Goal: Check status: Check status

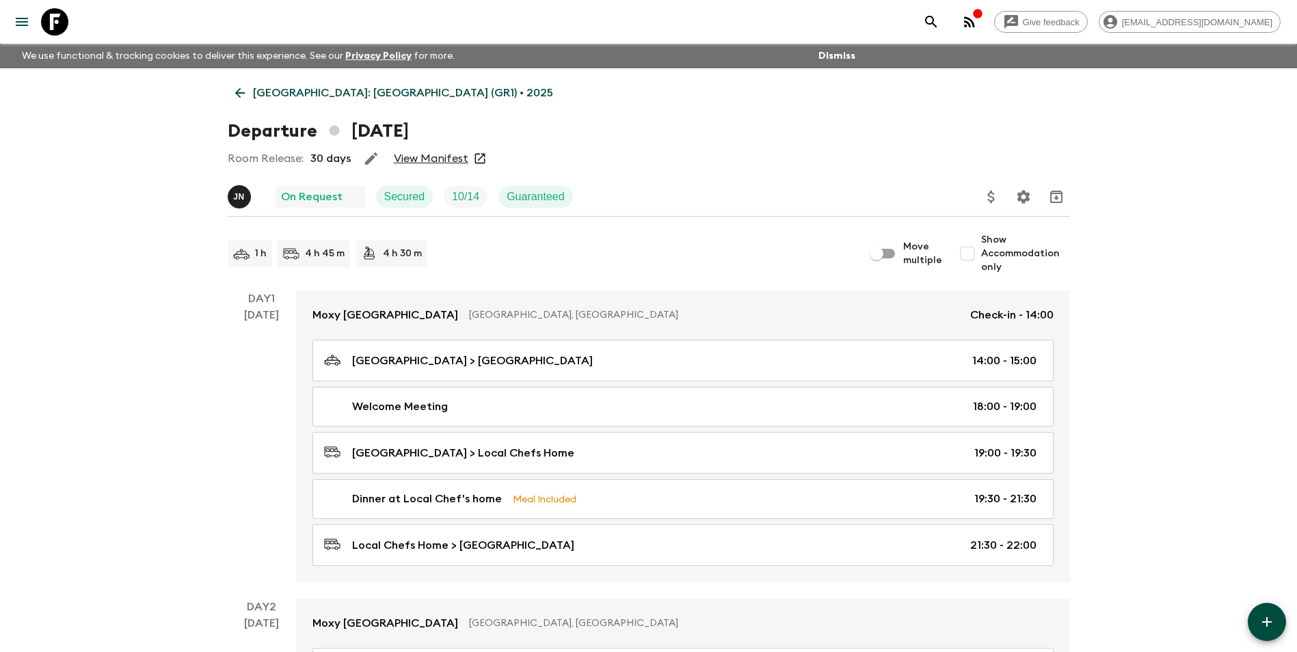
click at [288, 93] on p "[GEOGRAPHIC_DATA]: [GEOGRAPHIC_DATA] (GR1) • 2025" at bounding box center [403, 93] width 300 height 16
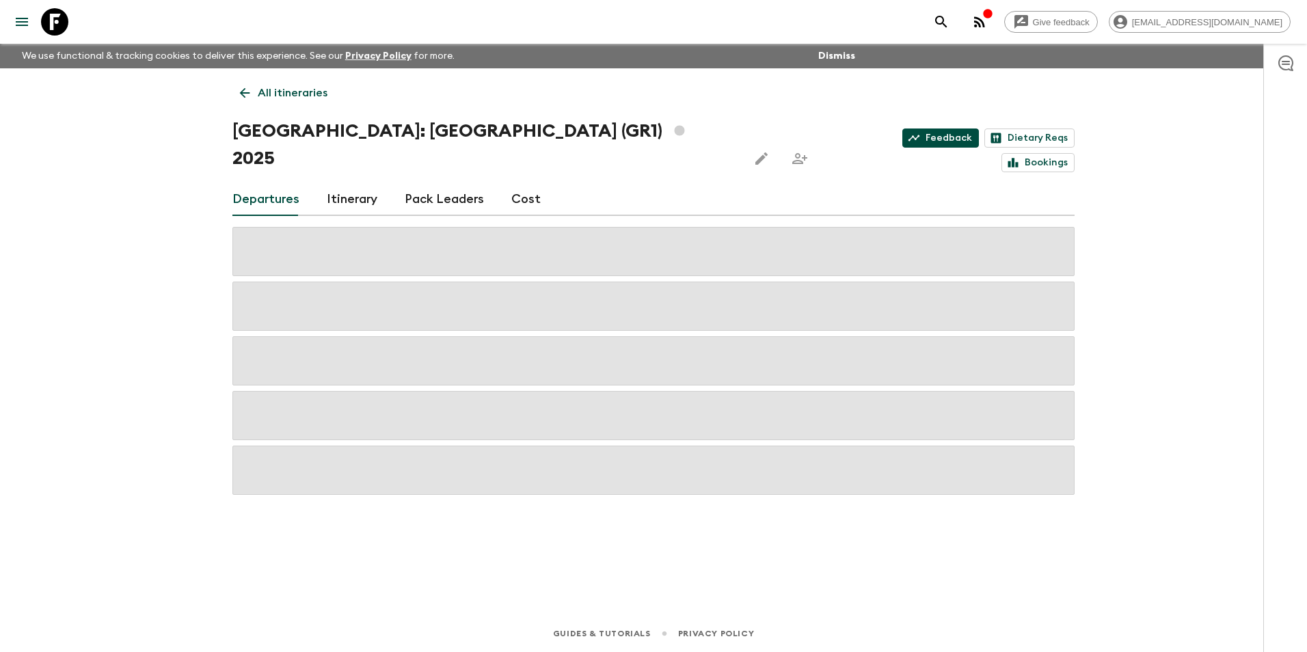
click at [902, 129] on link "Feedback" at bounding box center [940, 137] width 77 height 19
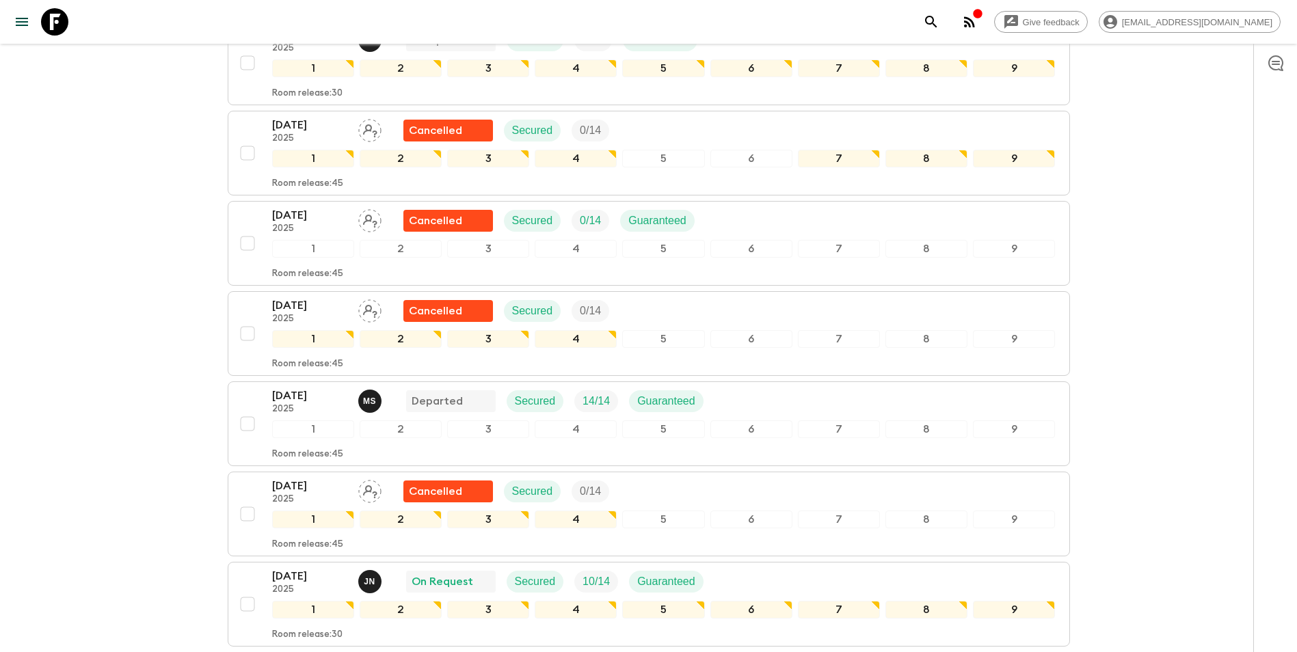
scroll to position [889, 0]
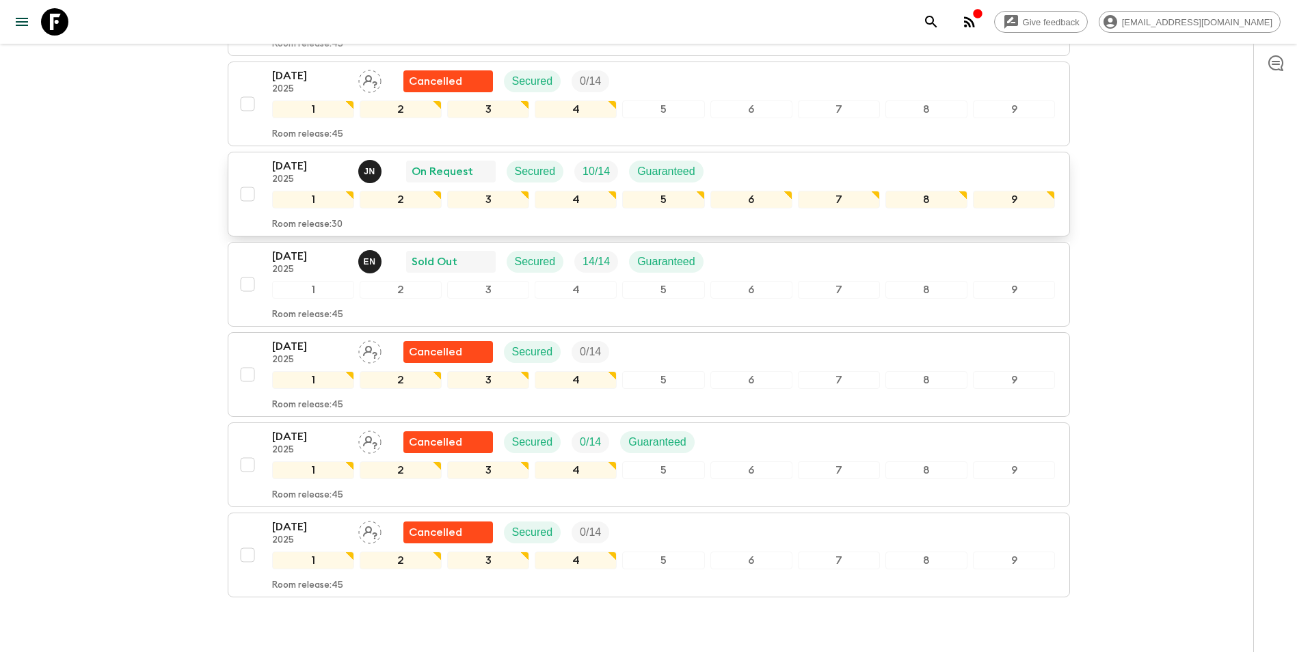
click at [301, 158] on p "[DATE]" at bounding box center [309, 166] width 75 height 16
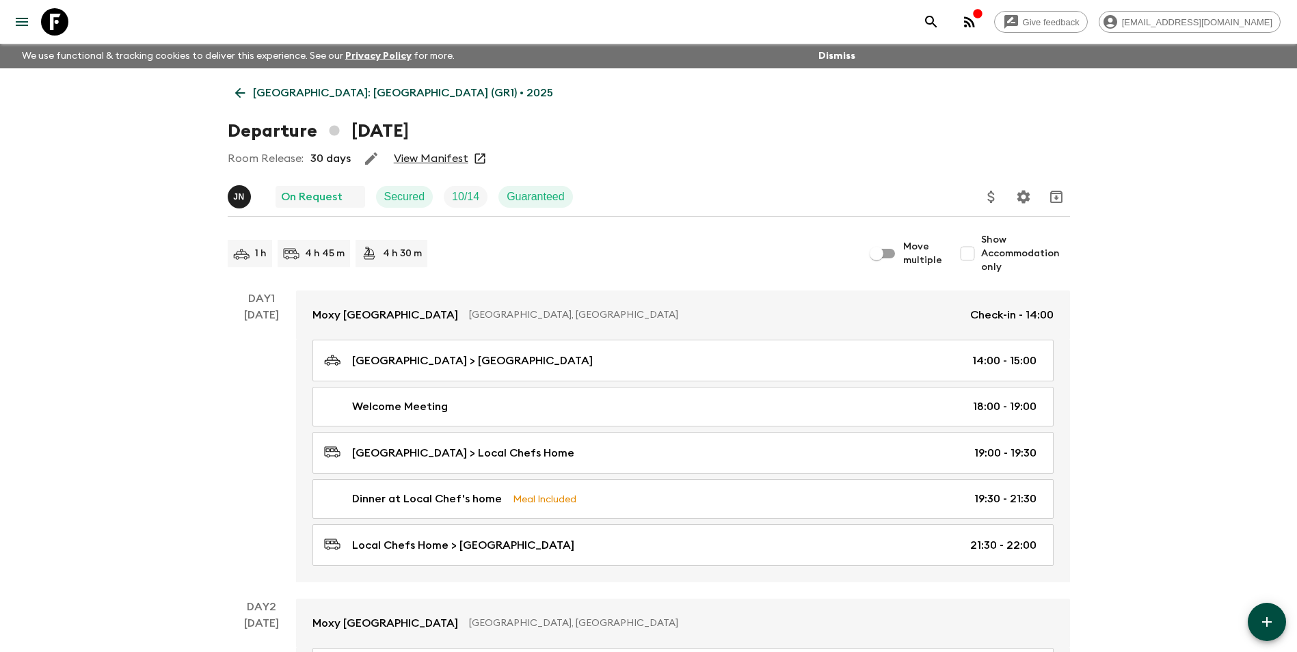
click at [427, 157] on link "View Manifest" at bounding box center [431, 159] width 75 height 14
click at [253, 100] on p "[GEOGRAPHIC_DATA]: [GEOGRAPHIC_DATA] (GR1) • 2025" at bounding box center [403, 93] width 300 height 16
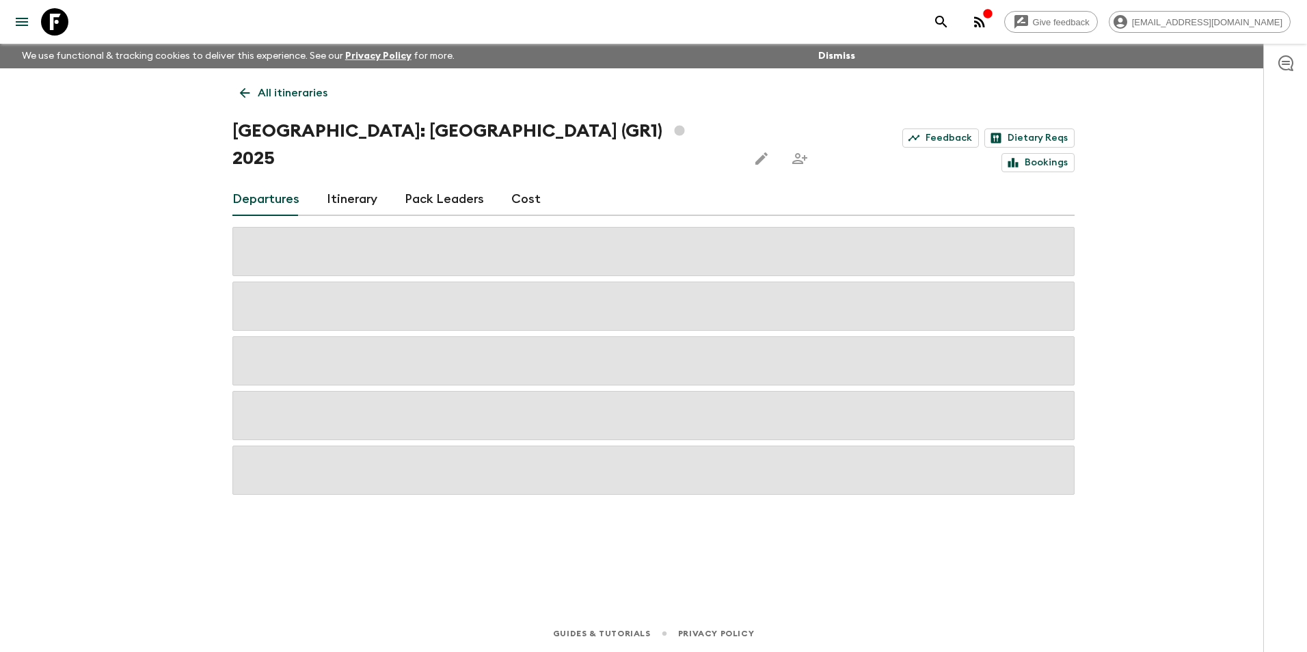
click at [284, 87] on p "All itineraries" at bounding box center [293, 93] width 70 height 16
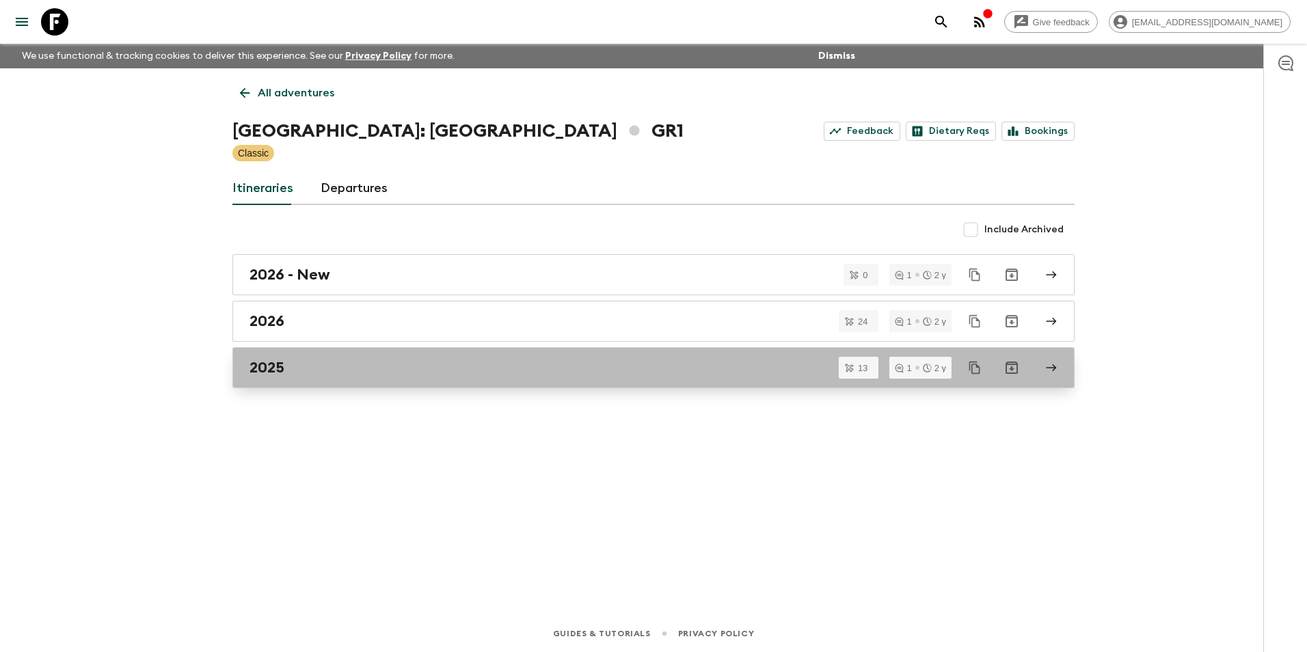
click at [327, 370] on div "2025" at bounding box center [640, 368] width 782 height 18
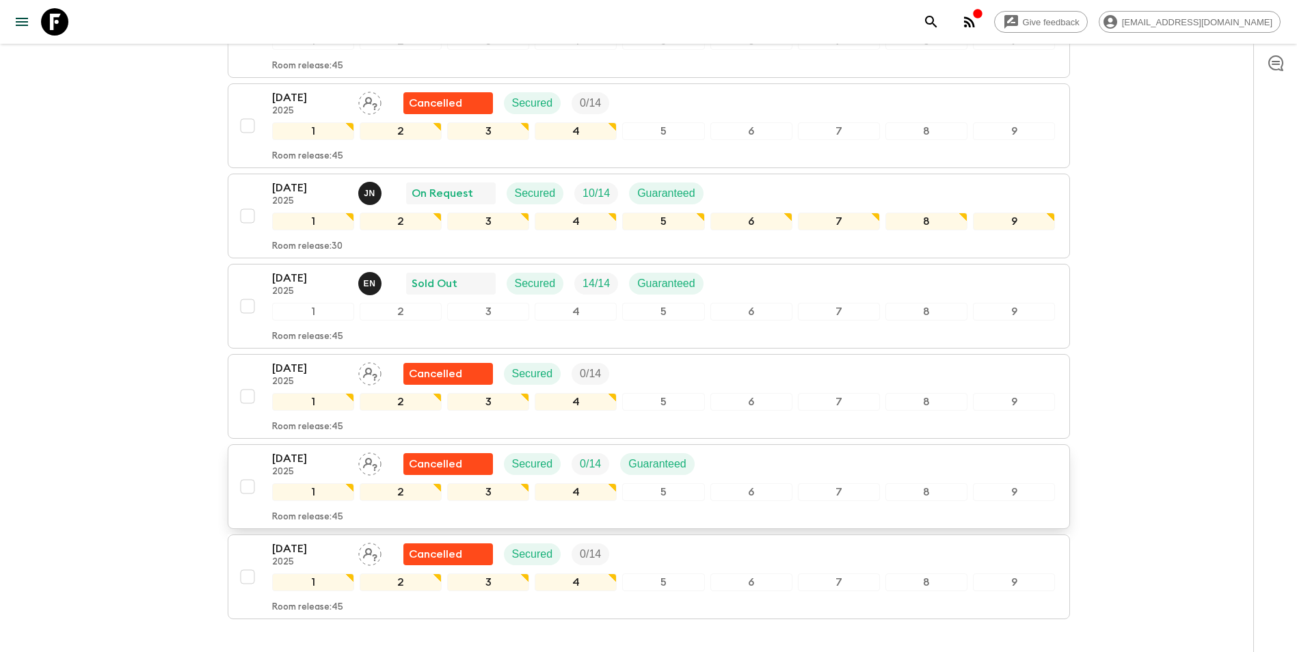
scroll to position [931, 0]
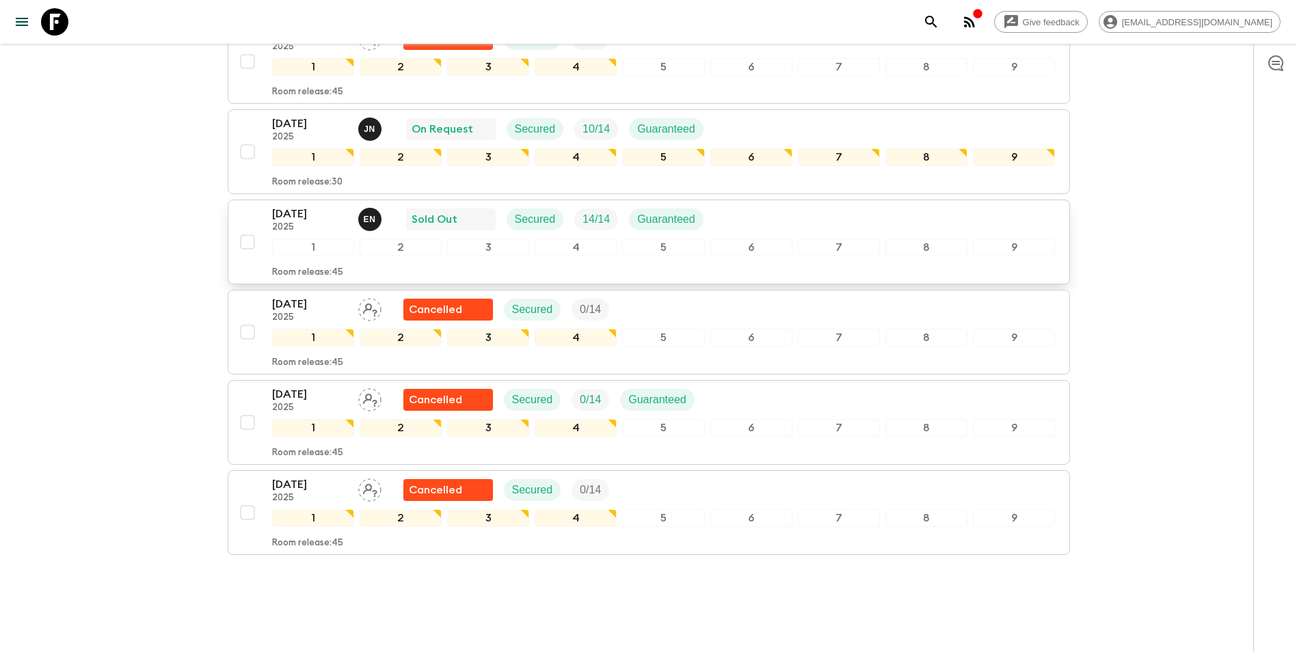
click at [293, 206] on p "[DATE]" at bounding box center [309, 214] width 75 height 16
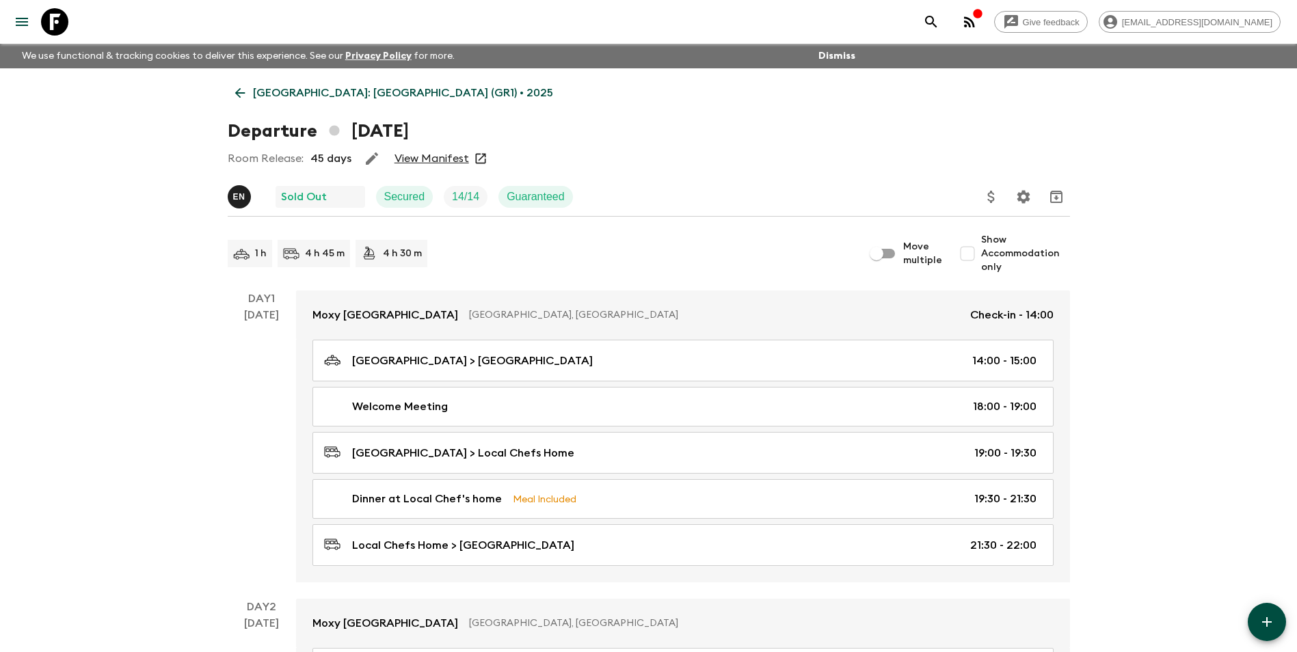
click at [416, 154] on link "View Manifest" at bounding box center [431, 159] width 75 height 14
